Goal: Understand process/instructions: Learn how to perform a task or action

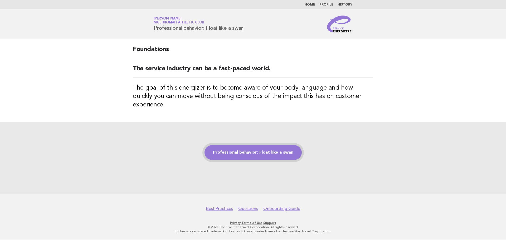
click at [259, 146] on link "Professional behavior: Float like a swan" at bounding box center [252, 152] width 97 height 15
click at [232, 152] on link "Professional behavior: Float like a swan" at bounding box center [252, 152] width 97 height 15
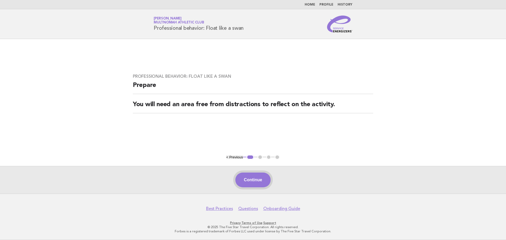
click at [253, 180] on button "Continue" at bounding box center [252, 179] width 35 height 15
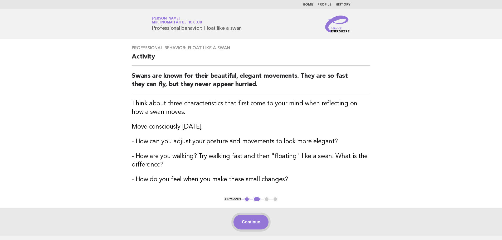
click at [247, 220] on button "Continue" at bounding box center [250, 222] width 35 height 15
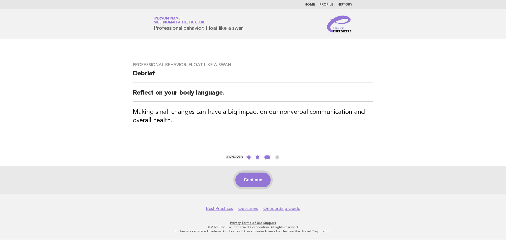
click at [249, 177] on button "Continue" at bounding box center [252, 179] width 35 height 15
